Goal: Information Seeking & Learning: Learn about a topic

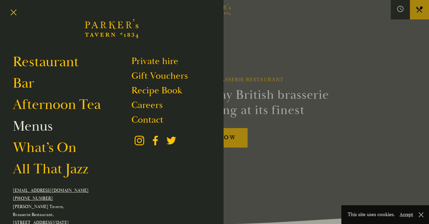
click at [43, 125] on link "Menus" at bounding box center [33, 126] width 40 height 18
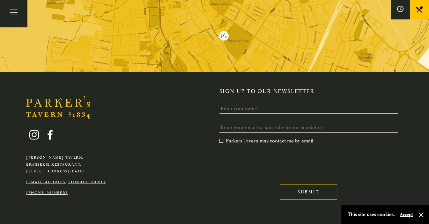
scroll to position [1894, 0]
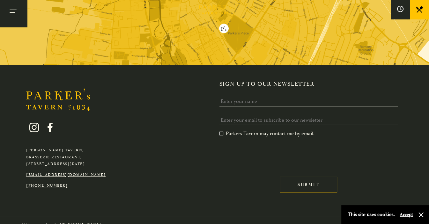
click at [6, 14] on button "Toggle navigation" at bounding box center [13, 13] width 27 height 27
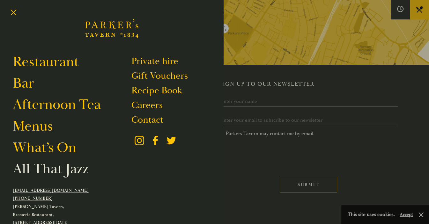
click at [71, 173] on link "All That Jazz" at bounding box center [51, 169] width 76 height 18
